Goal: Transaction & Acquisition: Subscribe to service/newsletter

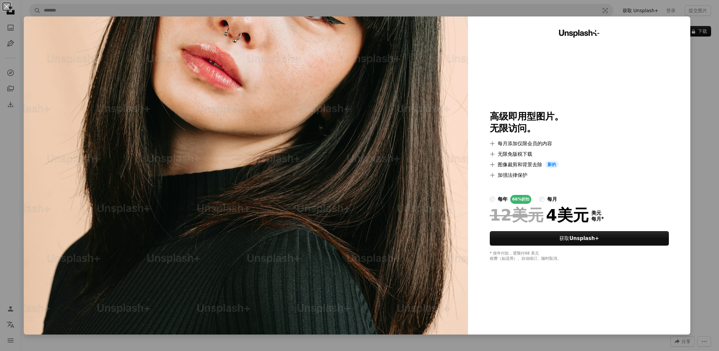
scroll to position [99, 0]
click at [708, 66] on div "An X shape Unsplash+ 高级即用型图片。 无限访问。 A plus sign 每月添加仅限会员的内容 A plus sign 无限免版税下载…" at bounding box center [362, 175] width 724 height 351
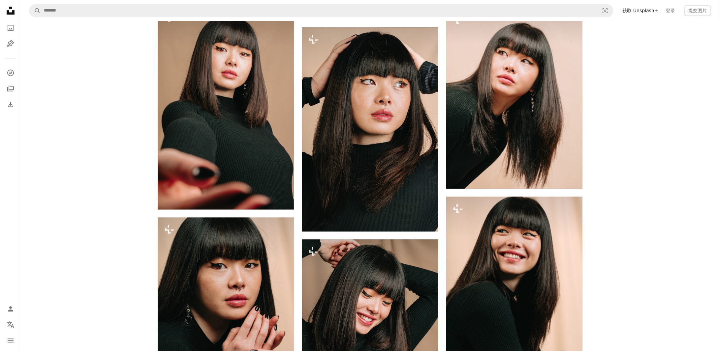
scroll to position [791, 0]
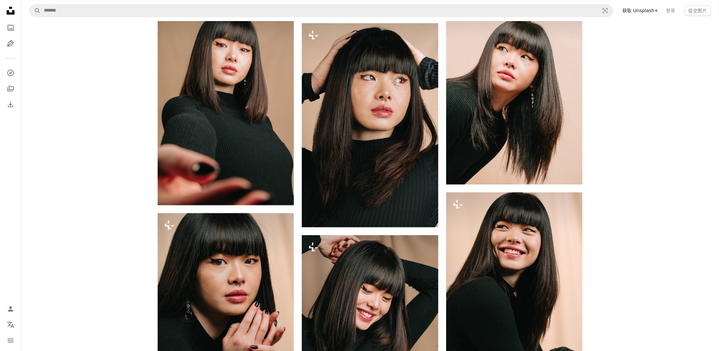
click at [665, 152] on div "交流电 对于 Unsplash+ A heart A plus sign 编辑图像 Plus sign for Unsplash+ A lock 下载 Zoo…" at bounding box center [369, 223] width 697 height 1987
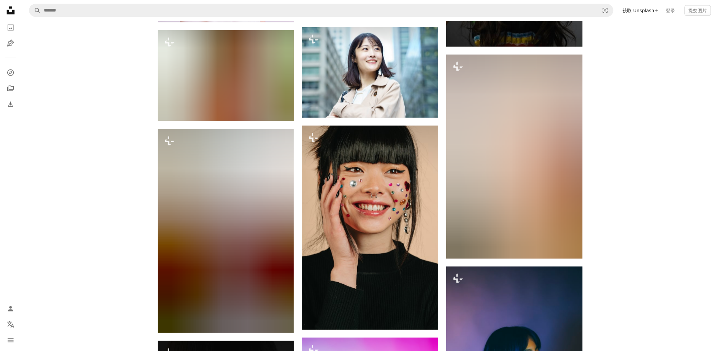
scroll to position [8274, 0]
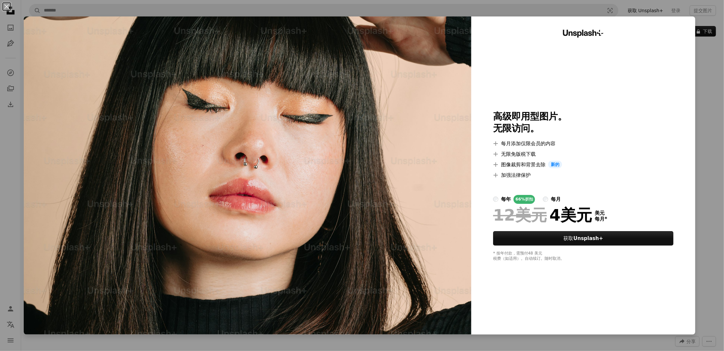
click at [544, 201] on label "每月" at bounding box center [552, 199] width 18 height 9
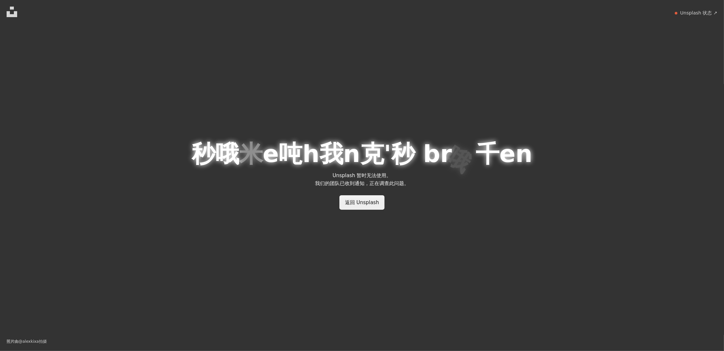
click at [372, 202] on font "返回 Unsplash" at bounding box center [362, 203] width 34 height 6
